Goal: Go to known website: Access a specific website the user already knows

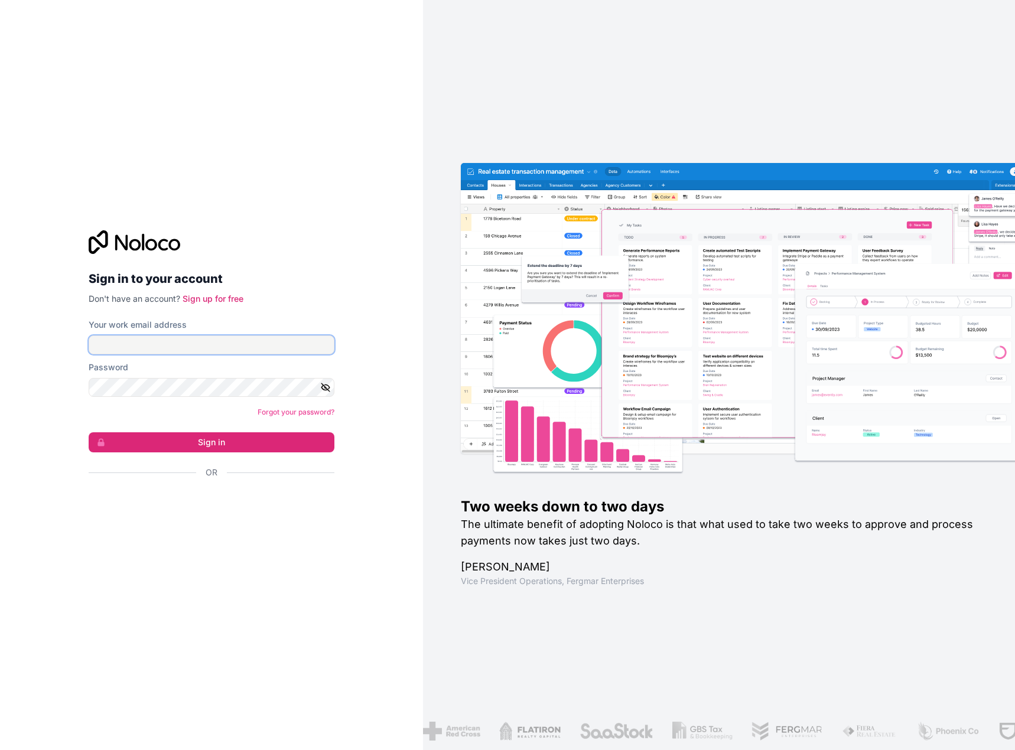
type input "[PERSON_NAME][EMAIL_ADDRESS][DOMAIN_NAME]"
click at [187, 346] on input "[PERSON_NAME][EMAIL_ADDRESS][DOMAIN_NAME]" at bounding box center [212, 345] width 246 height 19
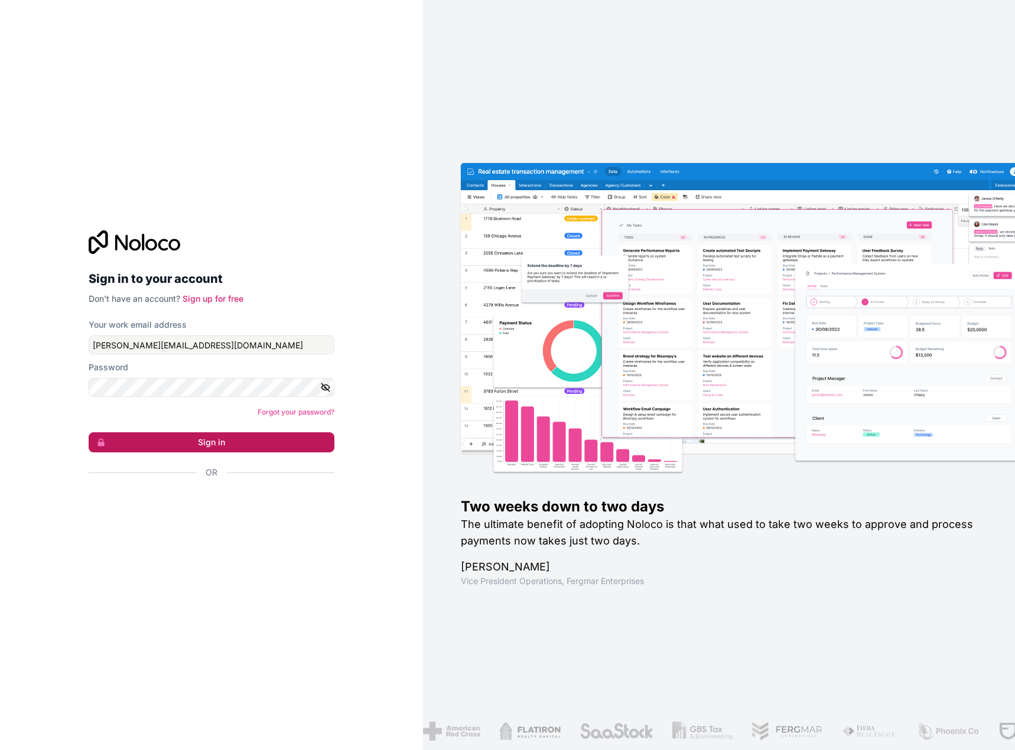
click at [190, 447] on button "Sign in" at bounding box center [212, 443] width 246 height 20
click at [236, 440] on button "Sign in" at bounding box center [212, 443] width 246 height 20
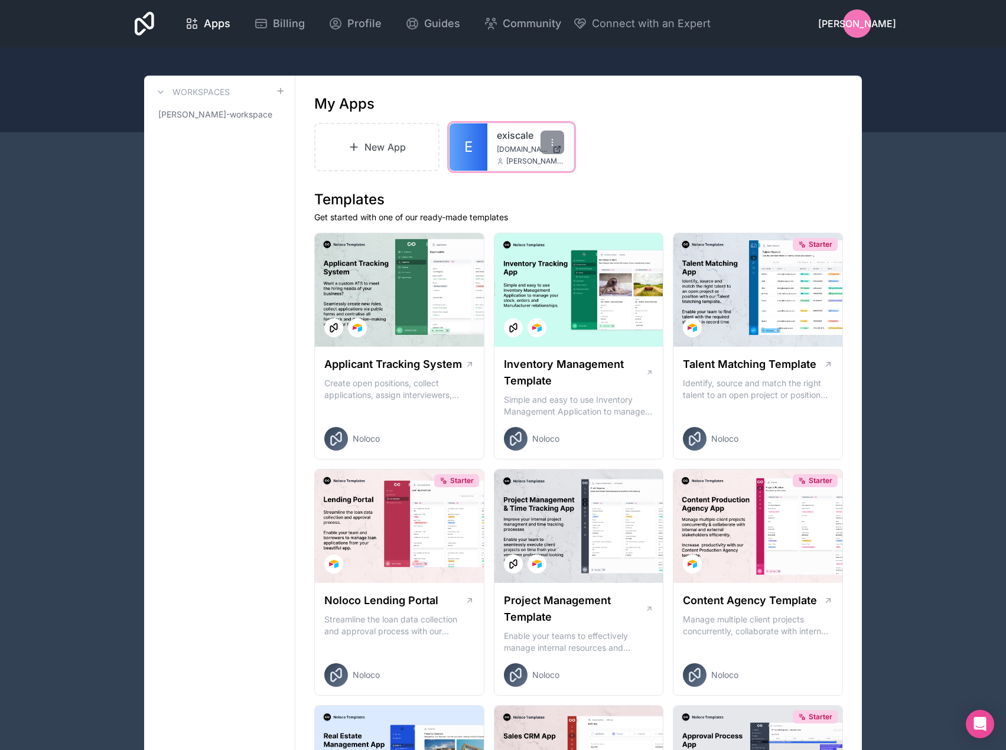
click at [515, 138] on link "exiscale" at bounding box center [530, 135] width 67 height 14
